Goal: Transaction & Acquisition: Purchase product/service

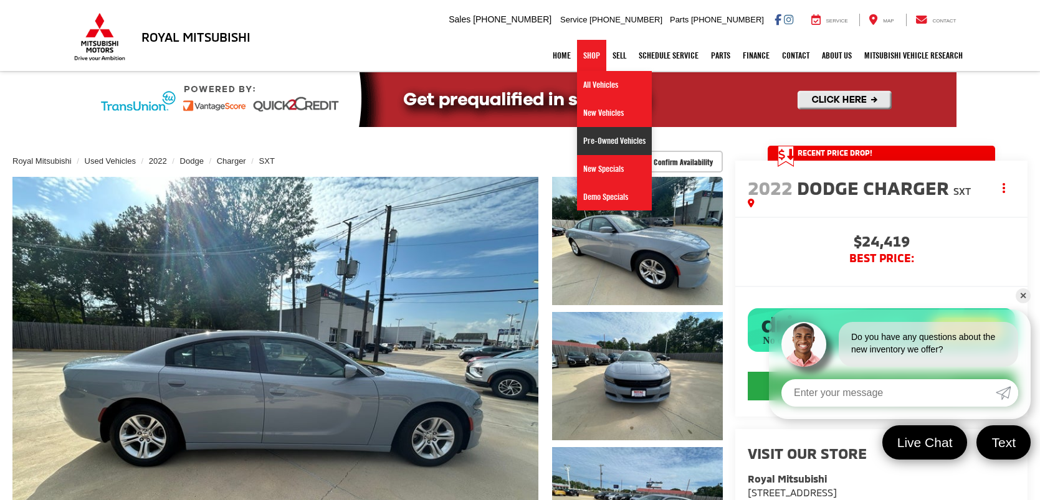
click at [608, 151] on link "Pre-Owned Vehicles" at bounding box center [614, 141] width 75 height 28
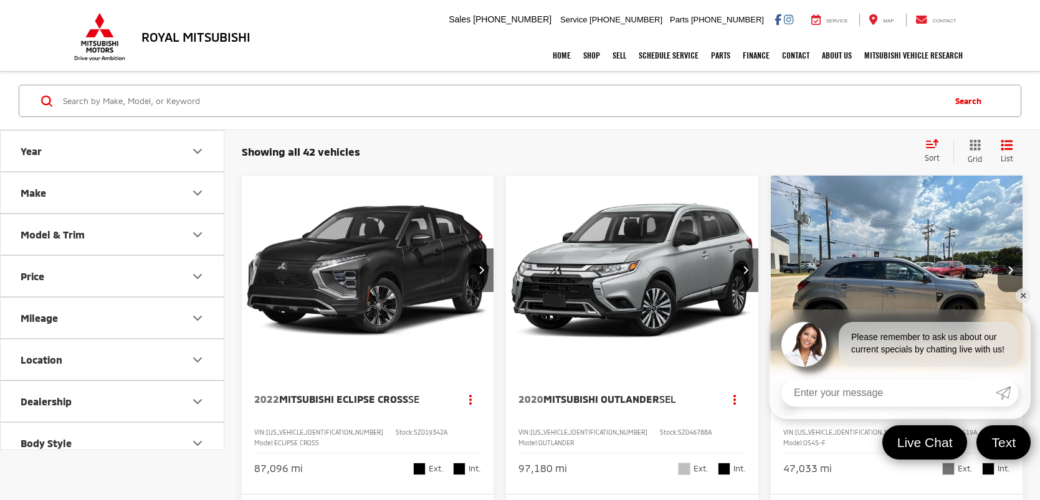
click at [1023, 295] on link "✕" at bounding box center [1022, 295] width 15 height 15
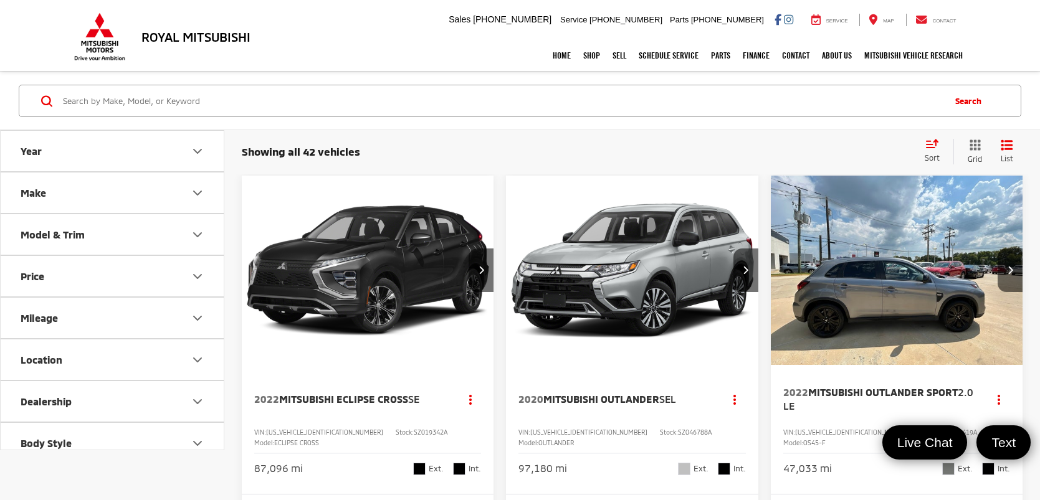
click at [443, 97] on input "Search by Make, Model, or Keyword" at bounding box center [502, 101] width 881 height 30
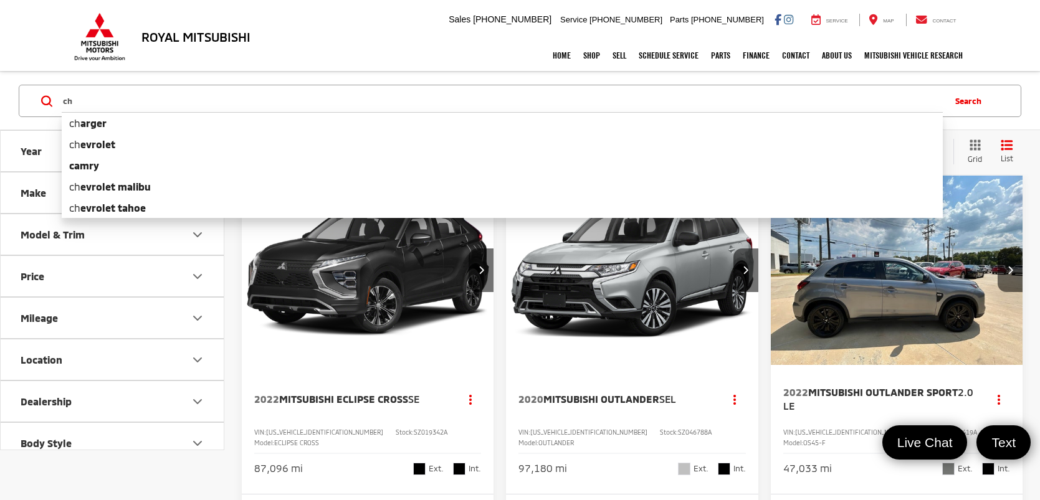
type input "c"
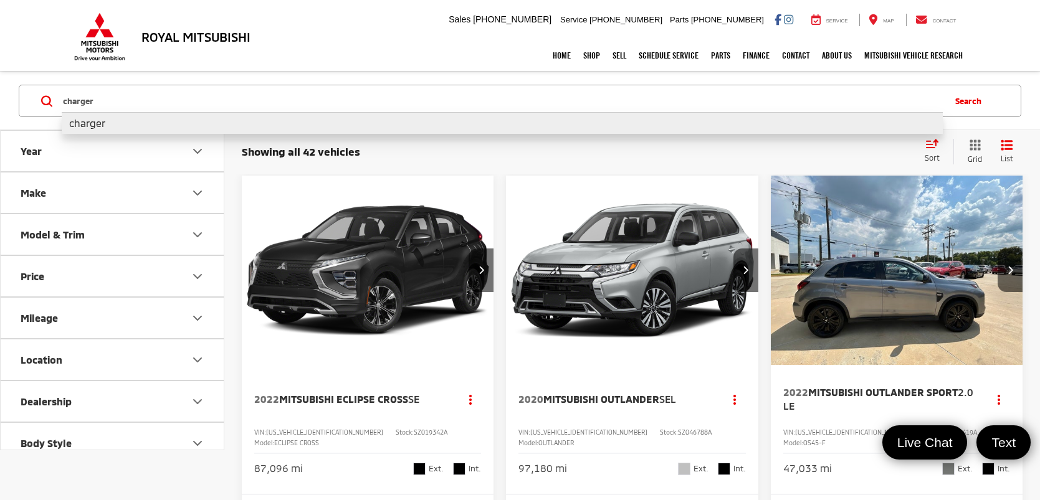
type input "charger"
click at [215, 128] on li "charger" at bounding box center [502, 123] width 881 height 22
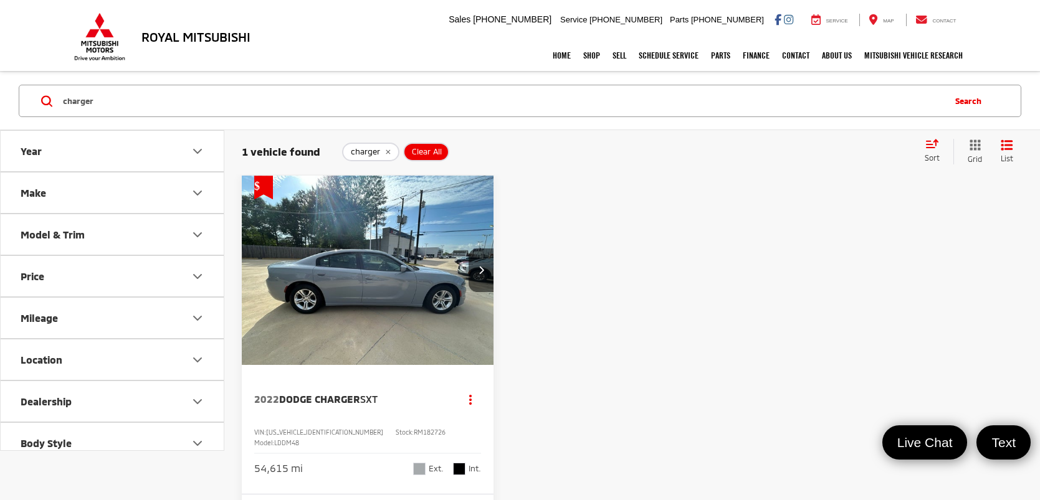
scroll to position [4, 0]
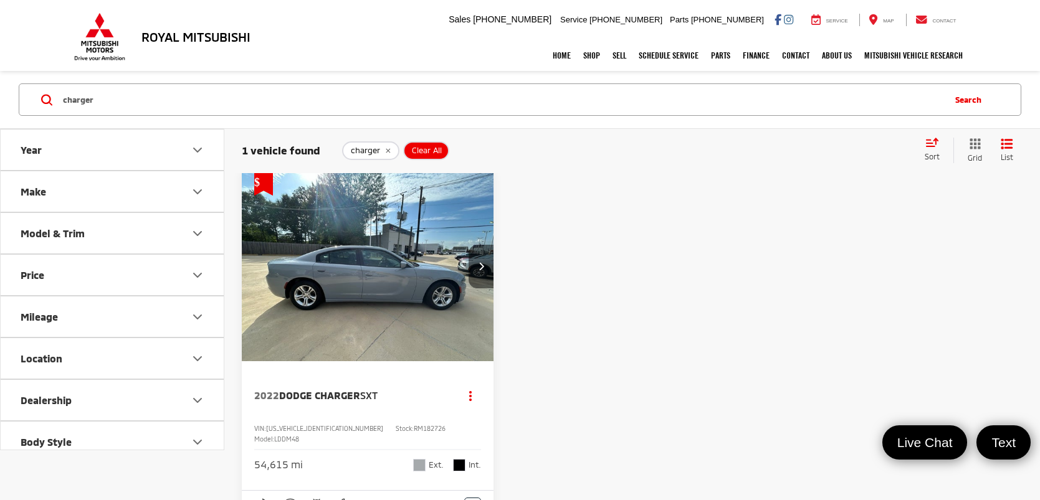
click at [489, 268] on button "Next image" at bounding box center [480, 267] width 25 height 44
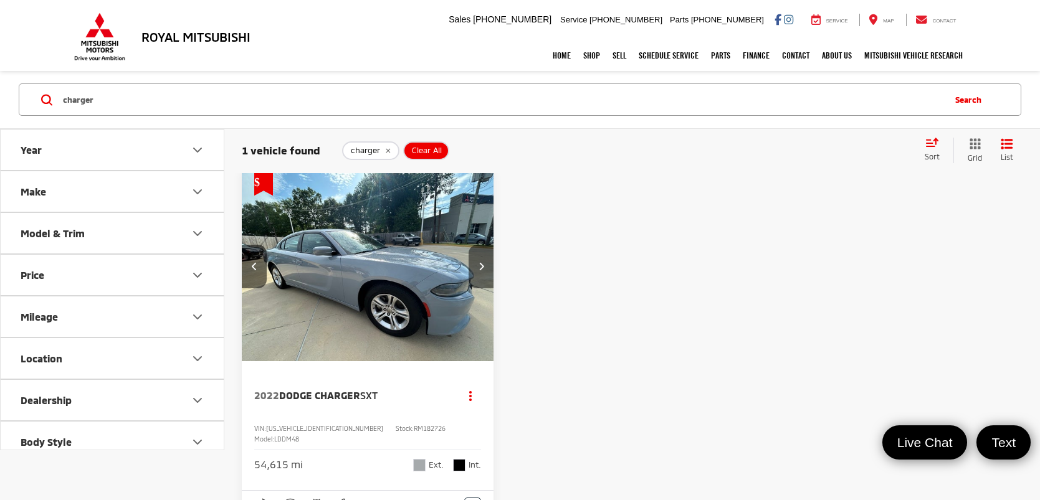
click at [489, 268] on button "Next image" at bounding box center [480, 267] width 25 height 44
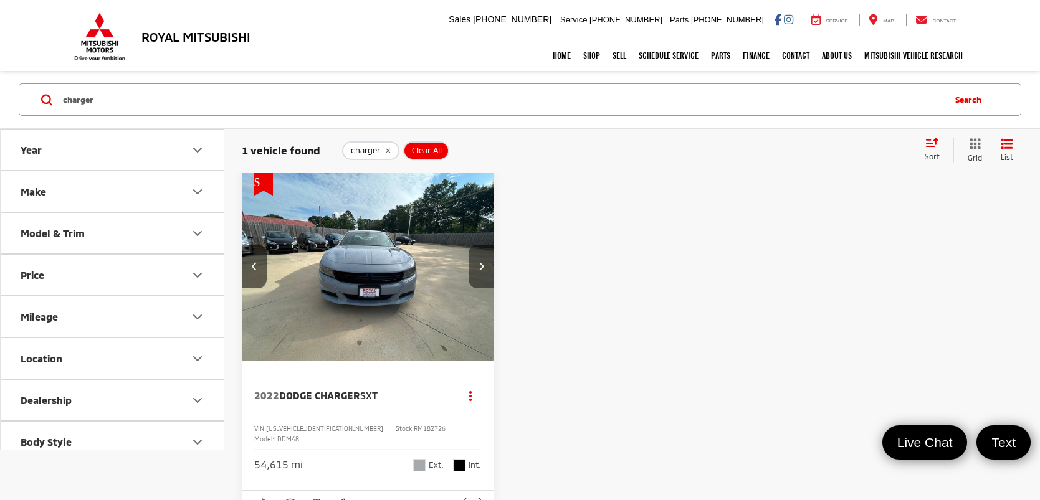
click at [489, 268] on button "Next image" at bounding box center [480, 267] width 25 height 44
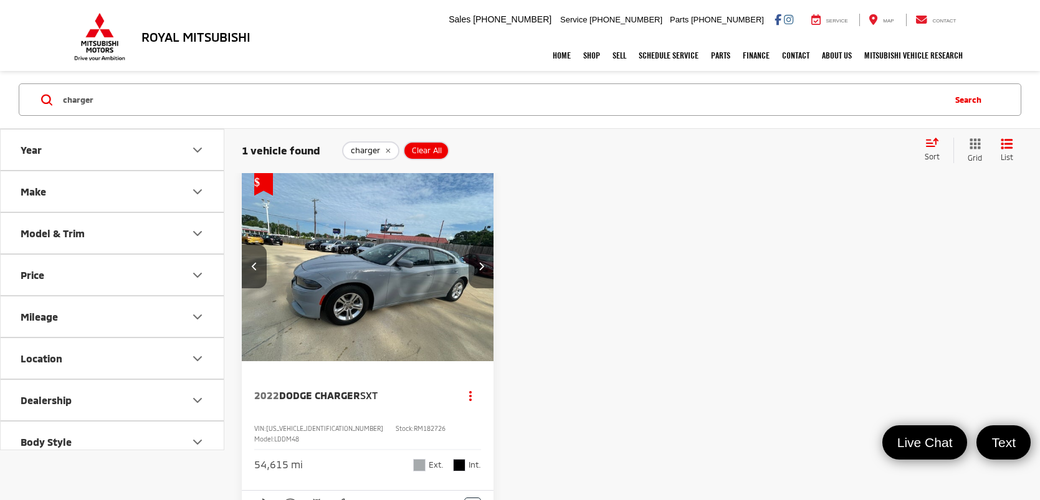
click at [489, 268] on button "Next image" at bounding box center [480, 267] width 25 height 44
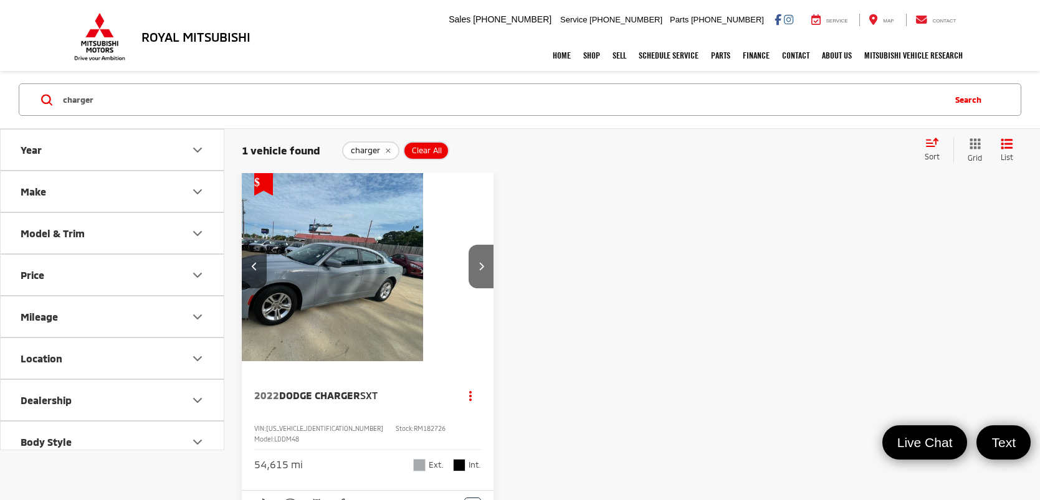
scroll to position [0, 1015]
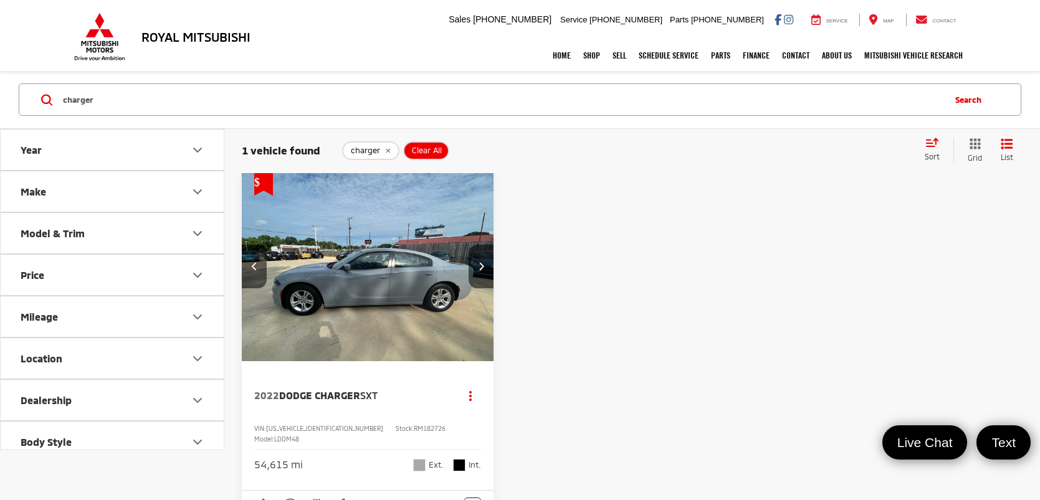
click at [493, 273] on img "2022 Dodge Charger SXT 4" at bounding box center [368, 267] width 254 height 190
